Goal: Use online tool/utility

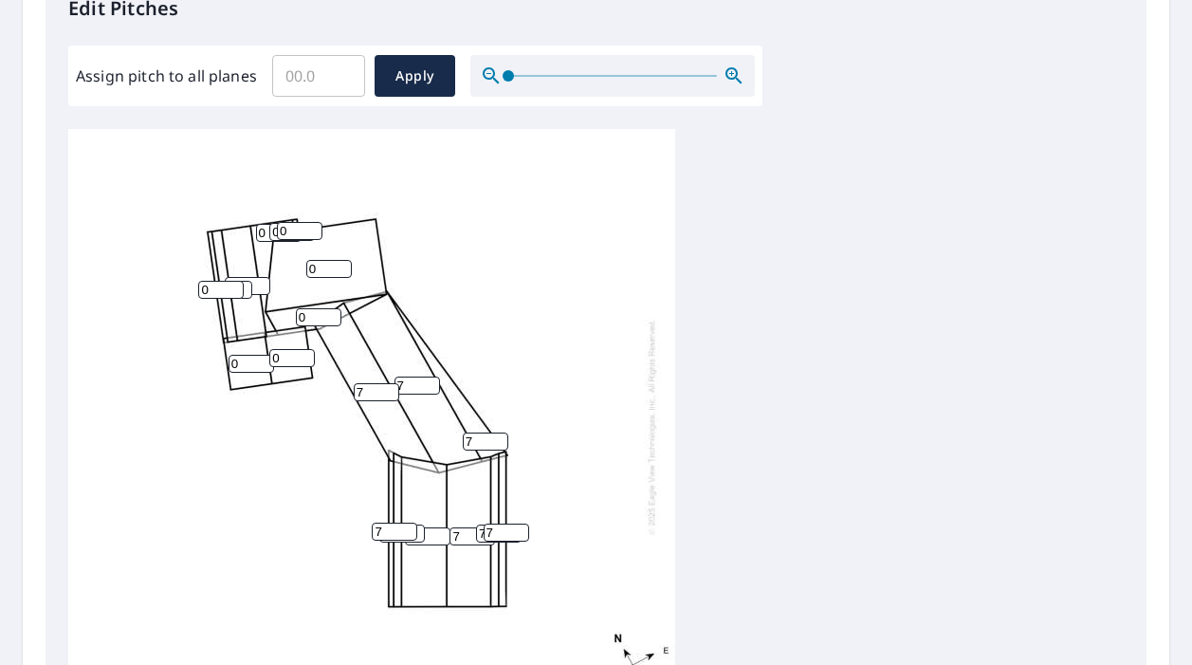
scroll to position [18, 0]
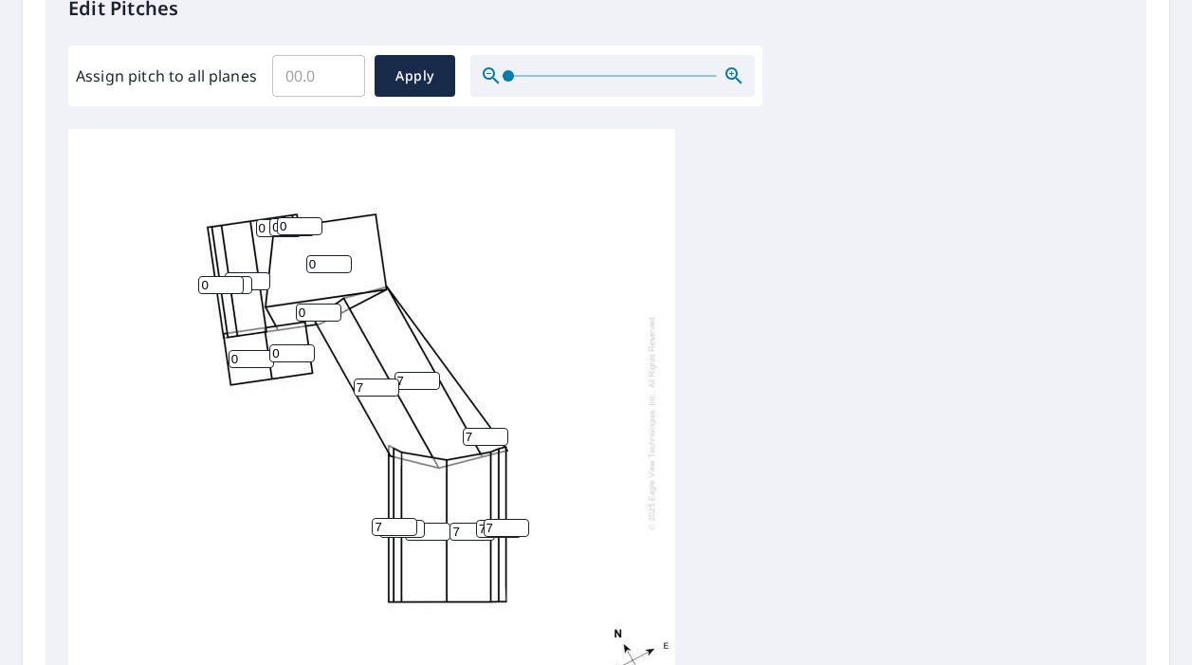
click at [464, 523] on input "7" at bounding box center [473, 532] width 46 height 18
type input "4"
click at [484, 519] on input "7" at bounding box center [507, 528] width 46 height 18
type input "4"
click at [401, 518] on input "8" at bounding box center [395, 527] width 46 height 18
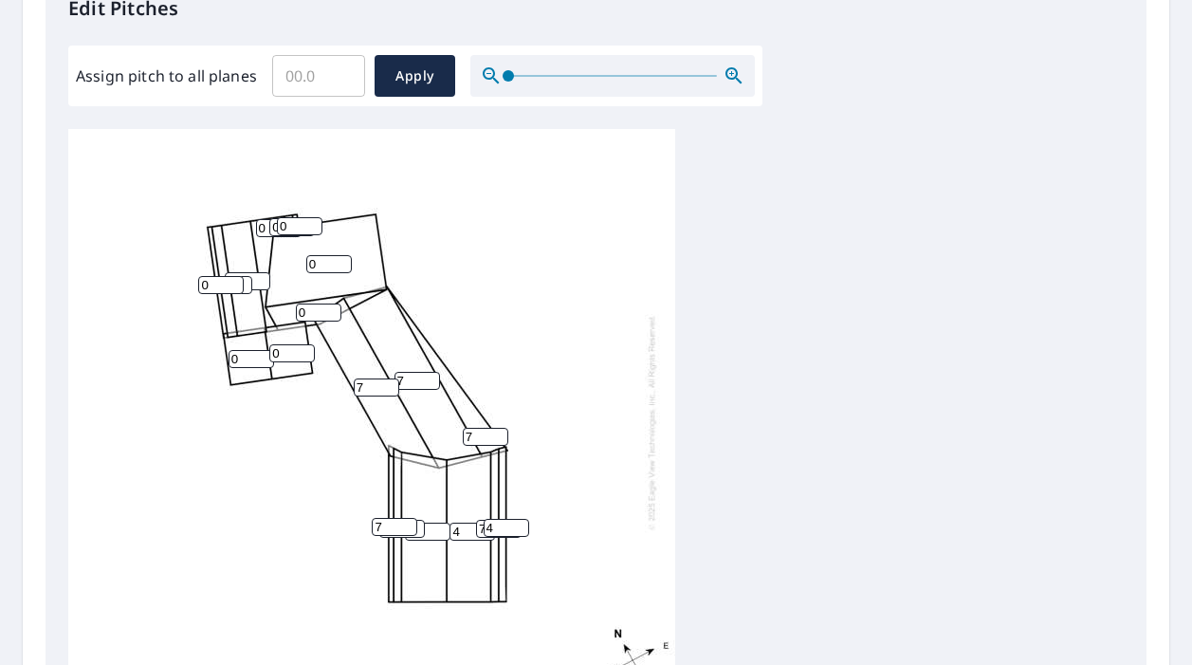
click at [407, 518] on input "7" at bounding box center [395, 527] width 46 height 18
click at [407, 518] on input "6" at bounding box center [395, 527] width 46 height 18
click at [407, 518] on input "5" at bounding box center [395, 527] width 46 height 18
type input "4"
click at [407, 518] on input "4" at bounding box center [395, 527] width 46 height 18
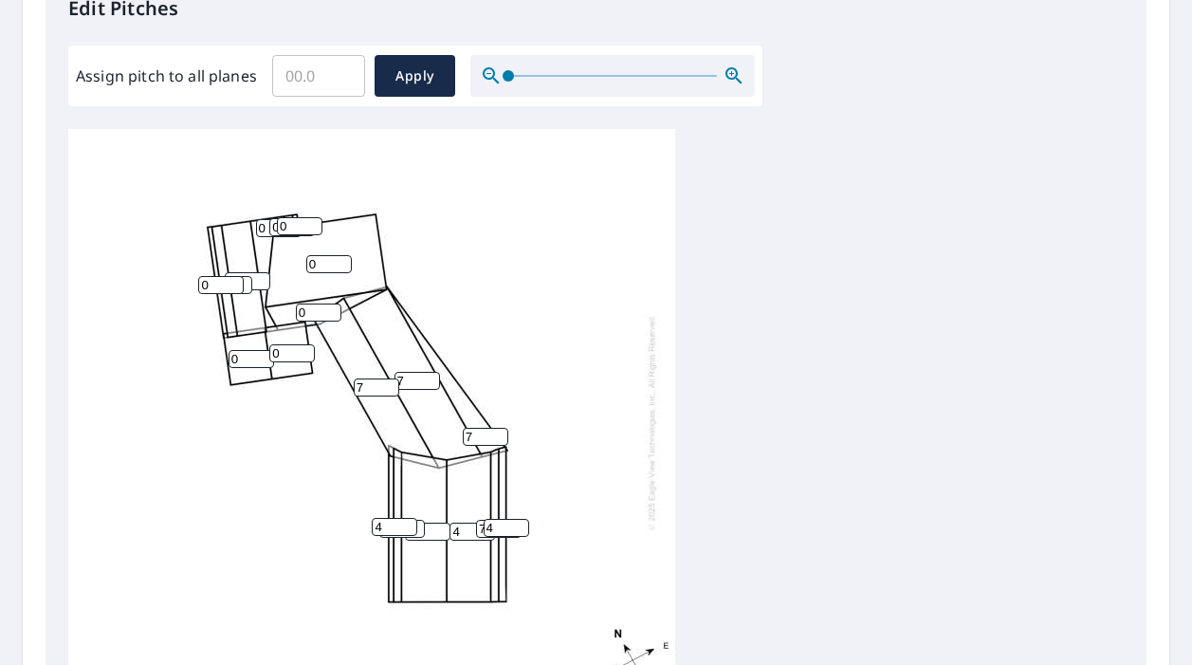
click at [426, 523] on input "0" at bounding box center [428, 532] width 46 height 18
type input "4"
type input "6"
click at [419, 520] on input "6" at bounding box center [402, 529] width 46 height 18
type input "16"
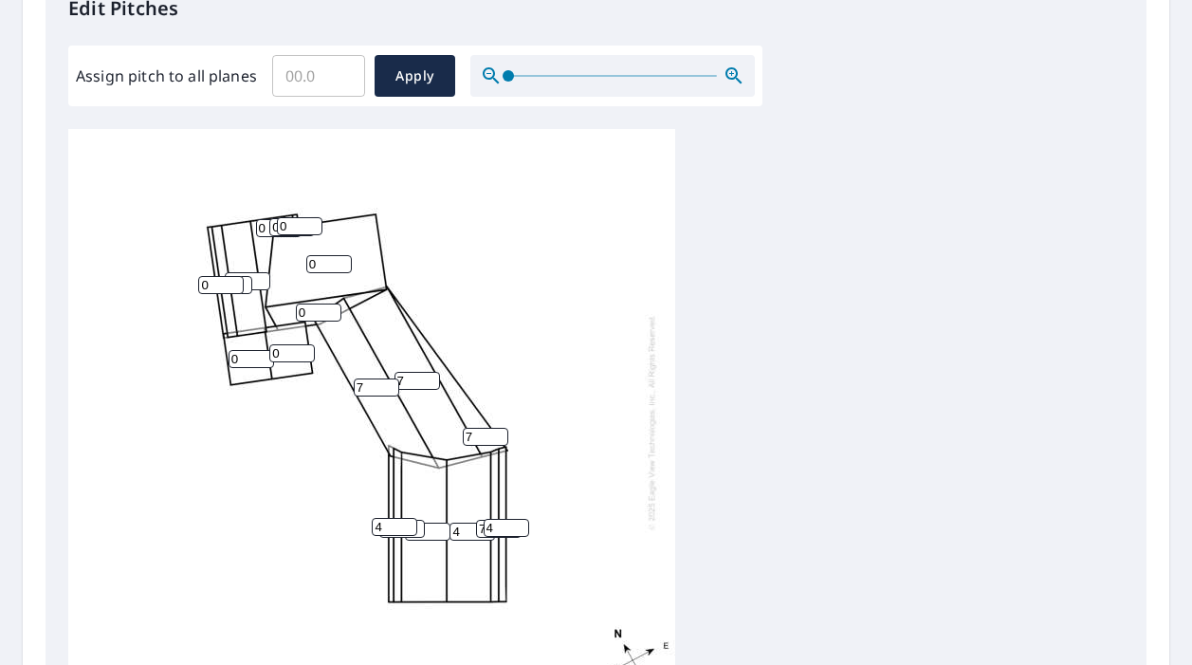
click at [481, 520] on input "7" at bounding box center [499, 529] width 46 height 18
type input "16"
click at [380, 518] on input "4" at bounding box center [395, 527] width 46 height 18
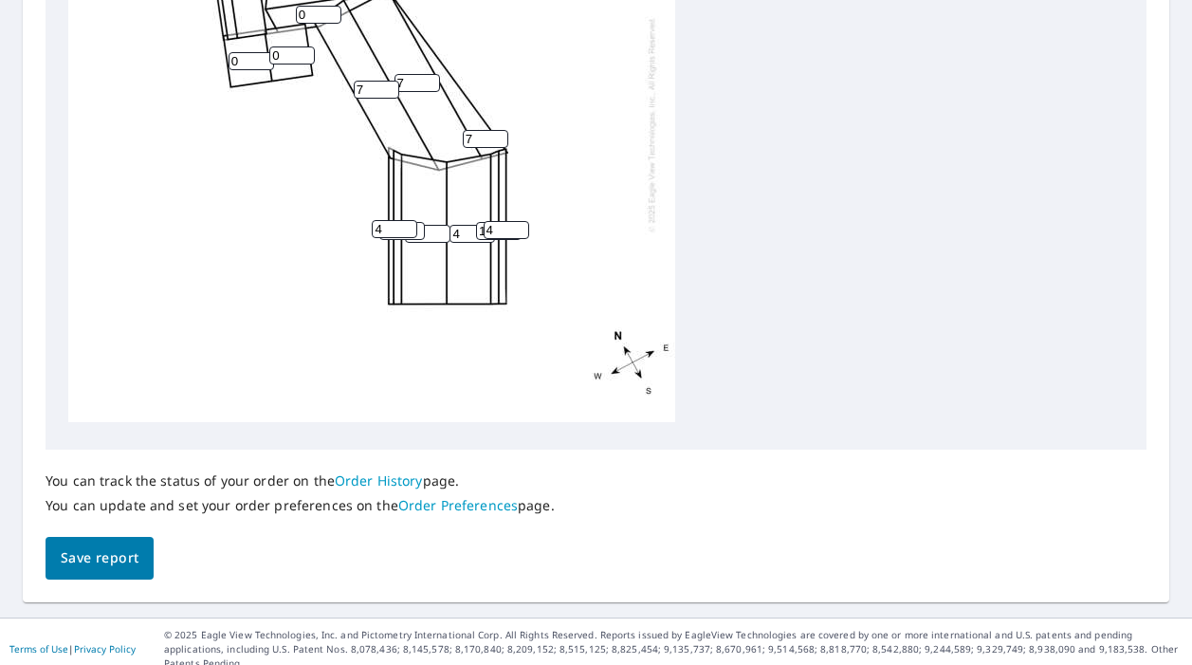
click at [418, 222] on input "17" at bounding box center [402, 231] width 46 height 18
click at [418, 222] on input "18" at bounding box center [402, 231] width 46 height 18
click at [418, 222] on input "19" at bounding box center [402, 231] width 46 height 18
click at [418, 222] on input "20" at bounding box center [402, 231] width 46 height 18
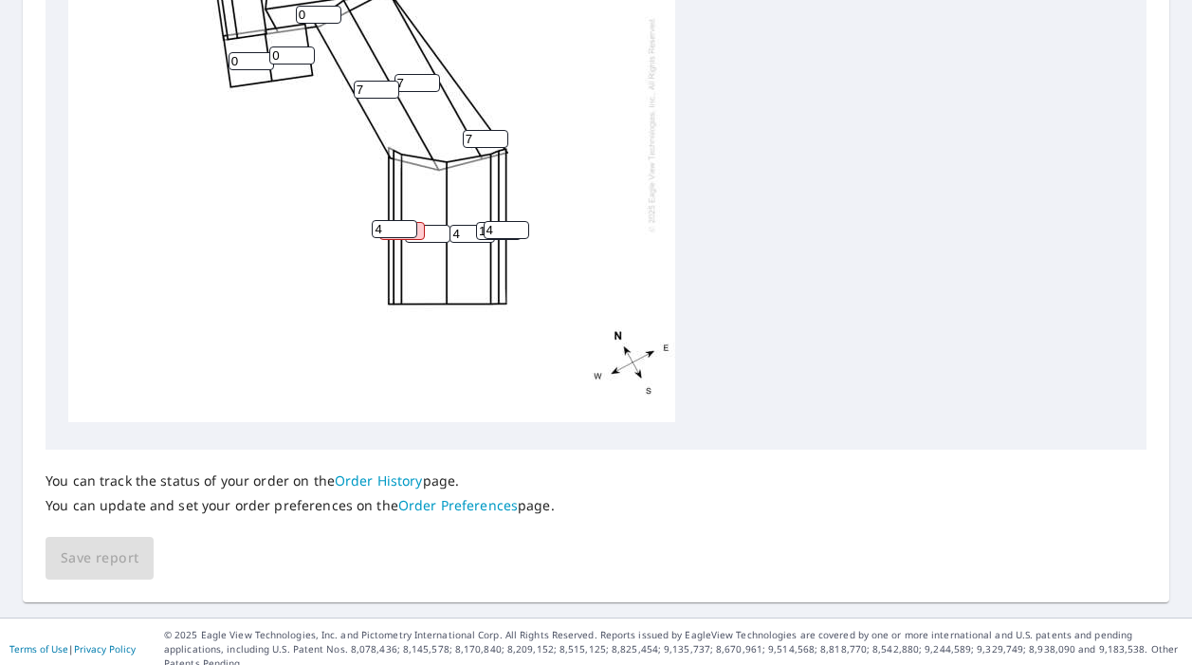
click at [432, 225] on input "4" at bounding box center [428, 234] width 46 height 18
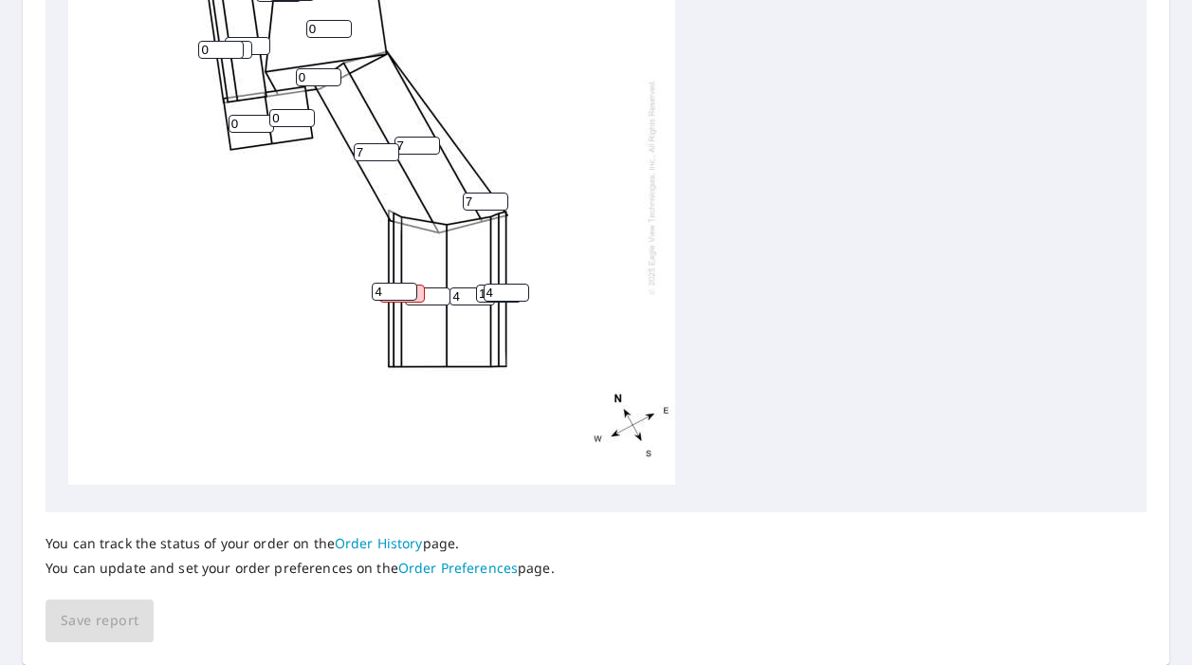
scroll to position [827, 0]
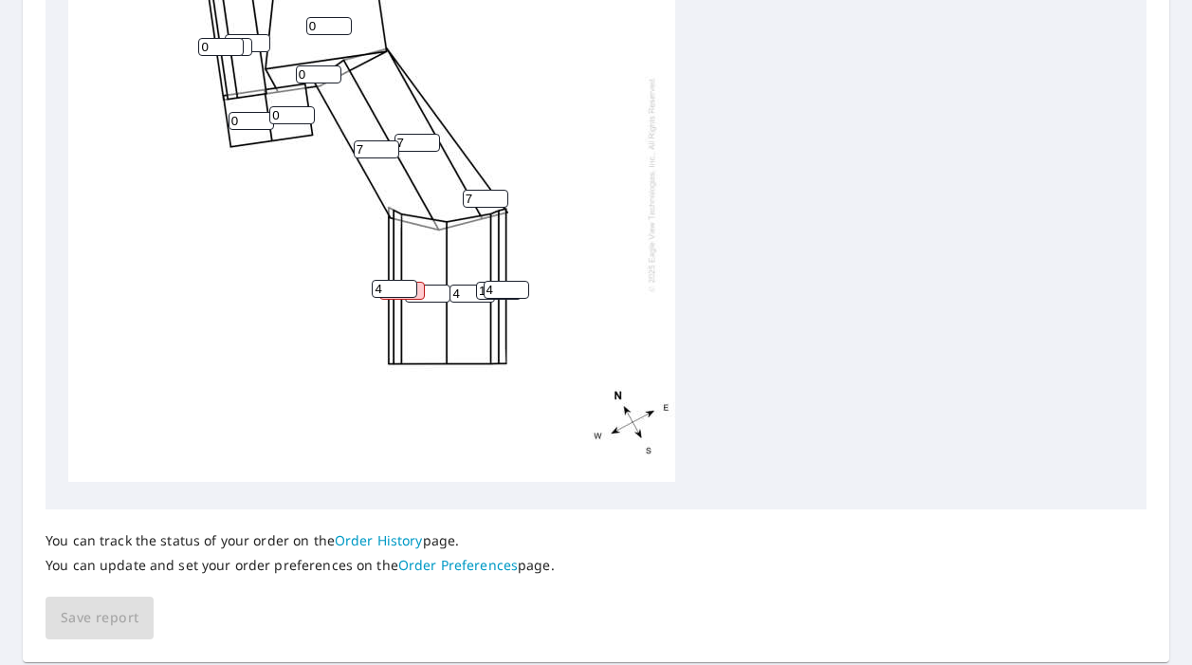
click at [415, 285] on input "4" at bounding box center [428, 294] width 46 height 18
click at [415, 280] on input "4" at bounding box center [395, 289] width 46 height 18
click at [479, 190] on input "7" at bounding box center [486, 199] width 46 height 18
click at [503, 281] on input "4" at bounding box center [507, 290] width 46 height 18
click at [416, 280] on input "4" at bounding box center [395, 289] width 46 height 18
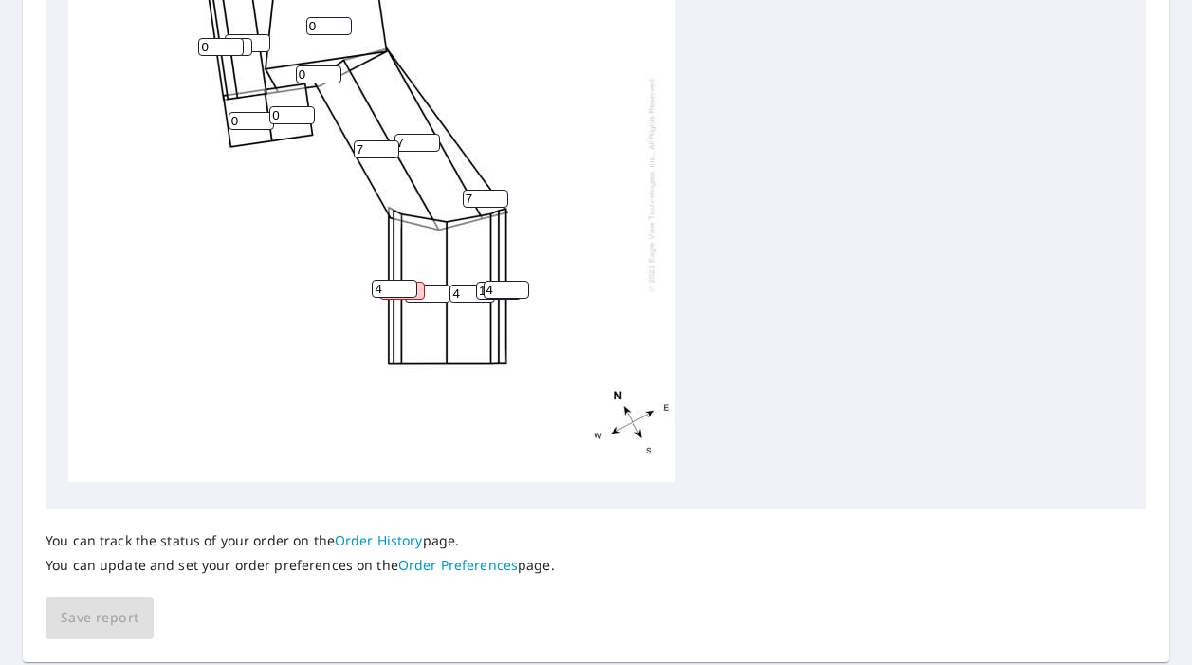
click at [419, 282] on input "2016" at bounding box center [402, 291] width 46 height 18
click at [470, 285] on input "4" at bounding box center [473, 294] width 46 height 18
click at [418, 282] on input "2016" at bounding box center [402, 291] width 46 height 18
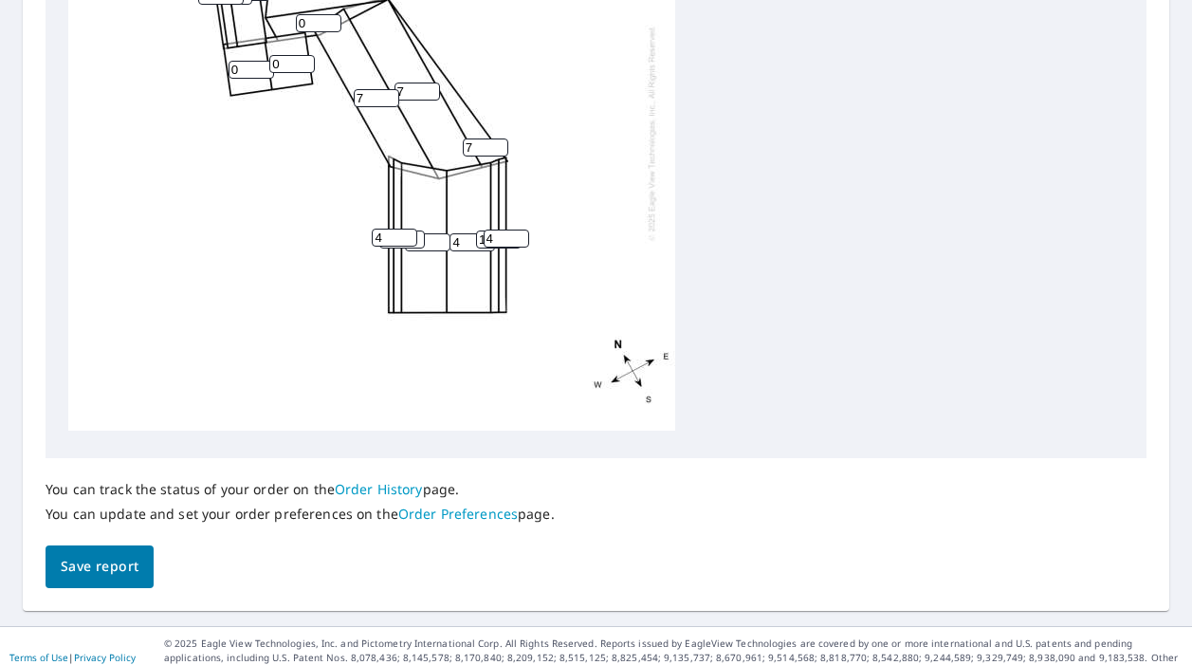
scroll to position [776, 0]
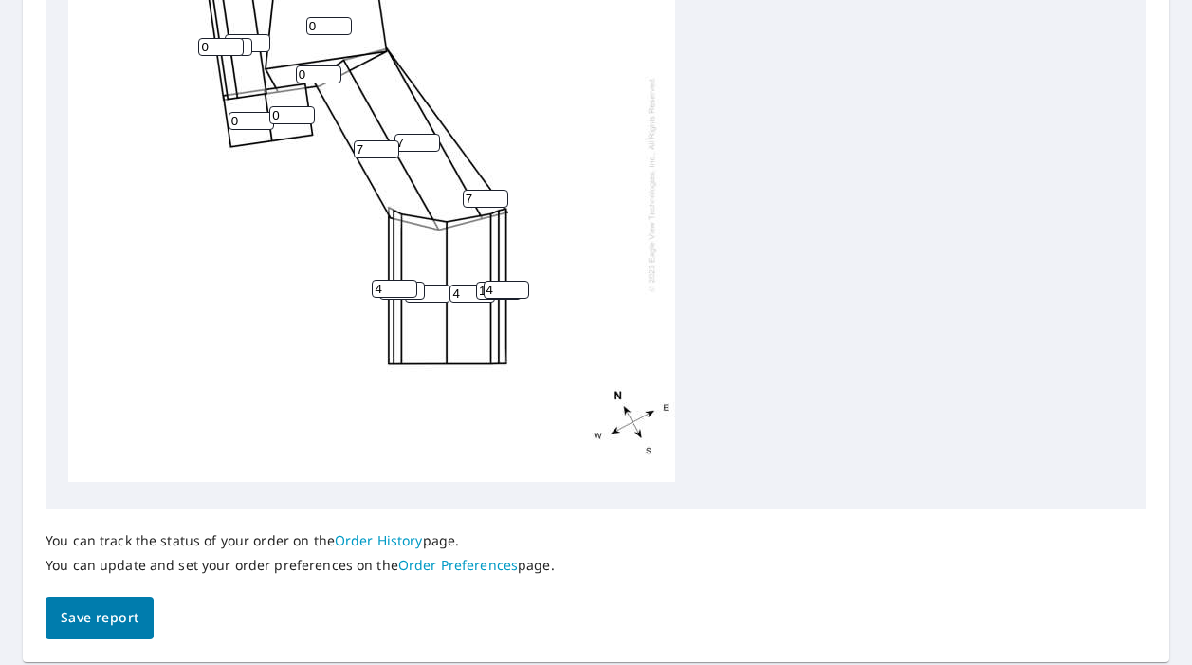
click at [419, 282] on input "17" at bounding box center [402, 291] width 46 height 18
click at [416, 266] on div "0 7 4 4 7 0 7 0 0 0 0 16 17 4 0 4 0 0 0" at bounding box center [371, 184] width 607 height 596
click at [418, 265] on div "0 7 4 4 7 0 7 0 0 0 0 16 17 4 0 4 0 0 0" at bounding box center [371, 184] width 607 height 596
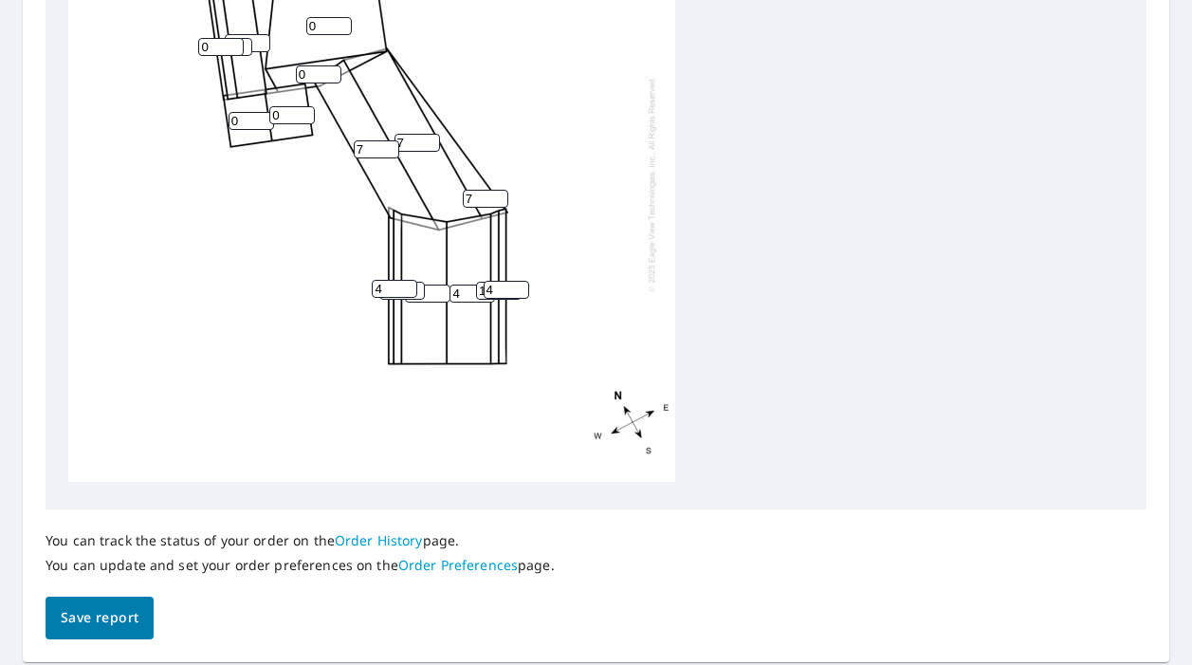
click at [418, 266] on div "0 7 4 4 7 0 7 0 0 0 0 16 17 4 0 4 0 0 0" at bounding box center [371, 184] width 607 height 596
click at [418, 282] on input "18" at bounding box center [402, 291] width 46 height 18
click at [418, 282] on input "19" at bounding box center [402, 291] width 46 height 18
click at [418, 282] on input "20" at bounding box center [402, 291] width 46 height 18
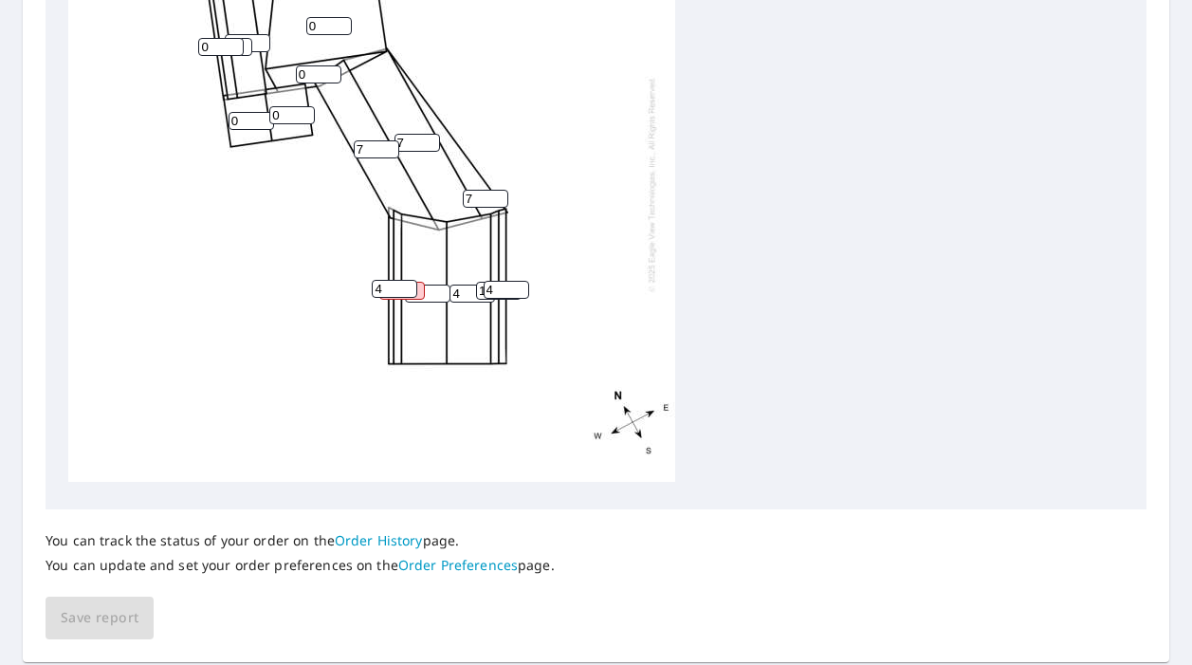
click at [432, 285] on input "4" at bounding box center [428, 294] width 46 height 18
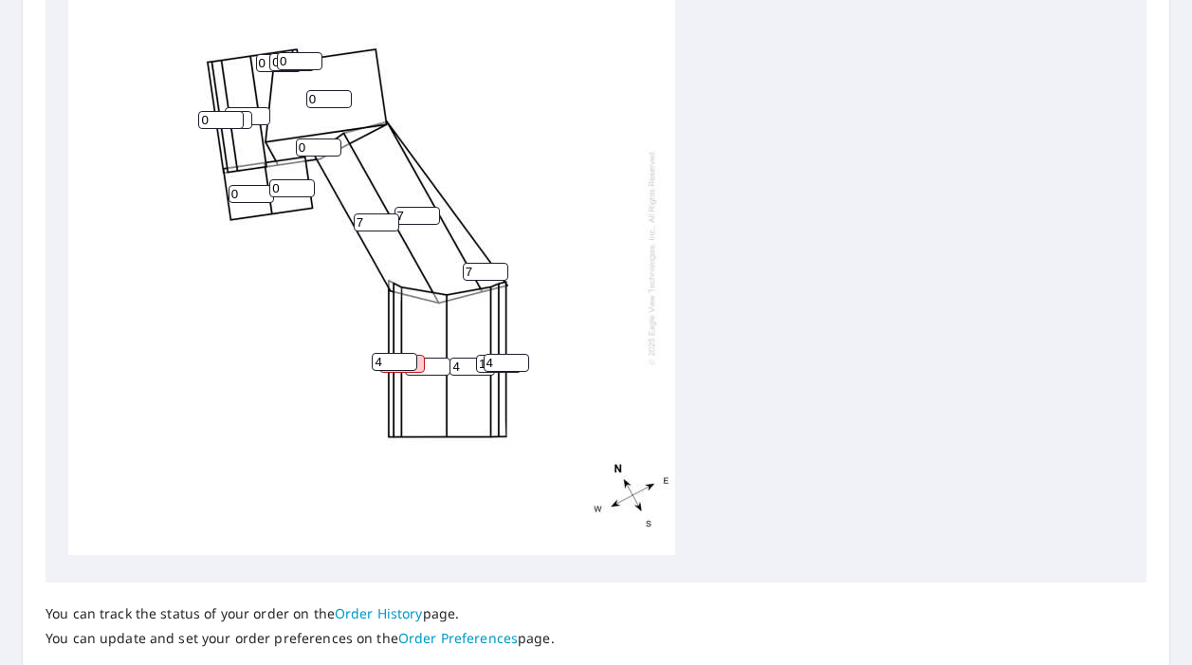
scroll to position [703, 0]
type input "16"
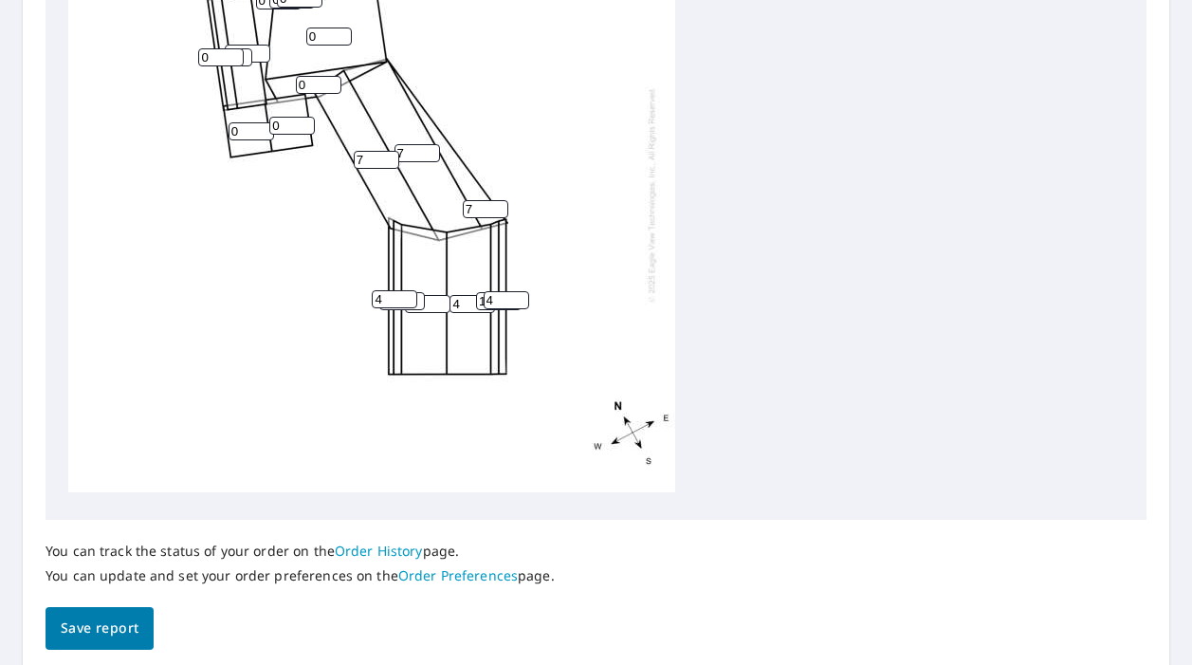
scroll to position [766, 0]
click at [386, 289] on input "4" at bounding box center [395, 298] width 46 height 18
